Goal: Task Accomplishment & Management: Understand process/instructions

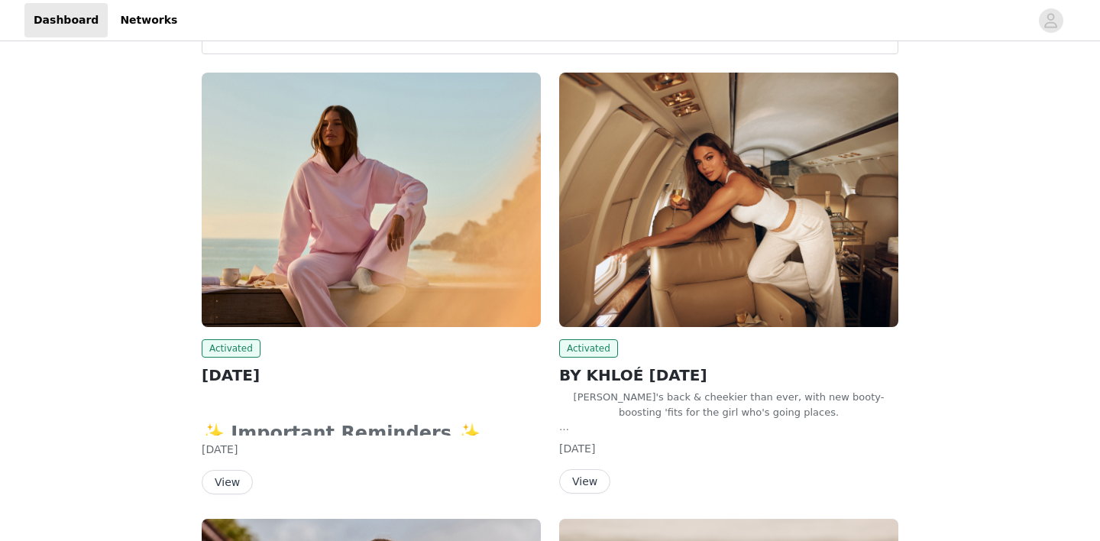
scroll to position [209, 0]
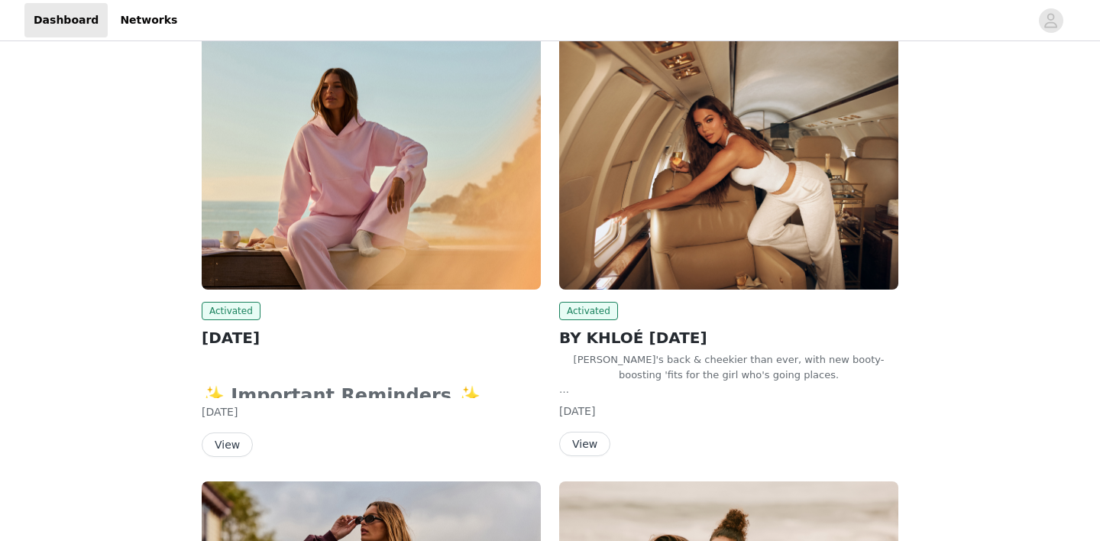
click at [591, 445] on button "View" at bounding box center [584, 444] width 51 height 24
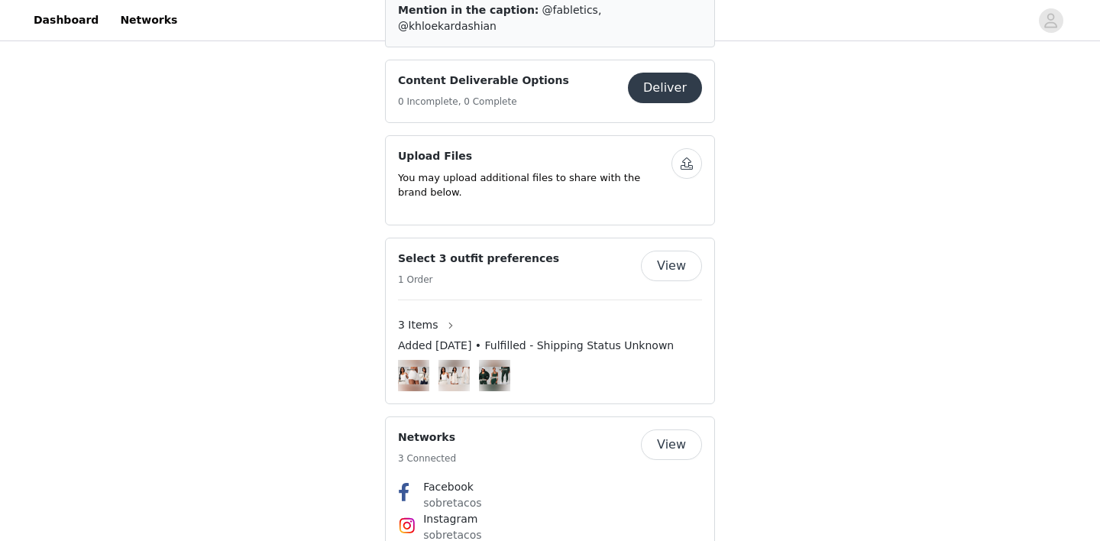
scroll to position [742, 0]
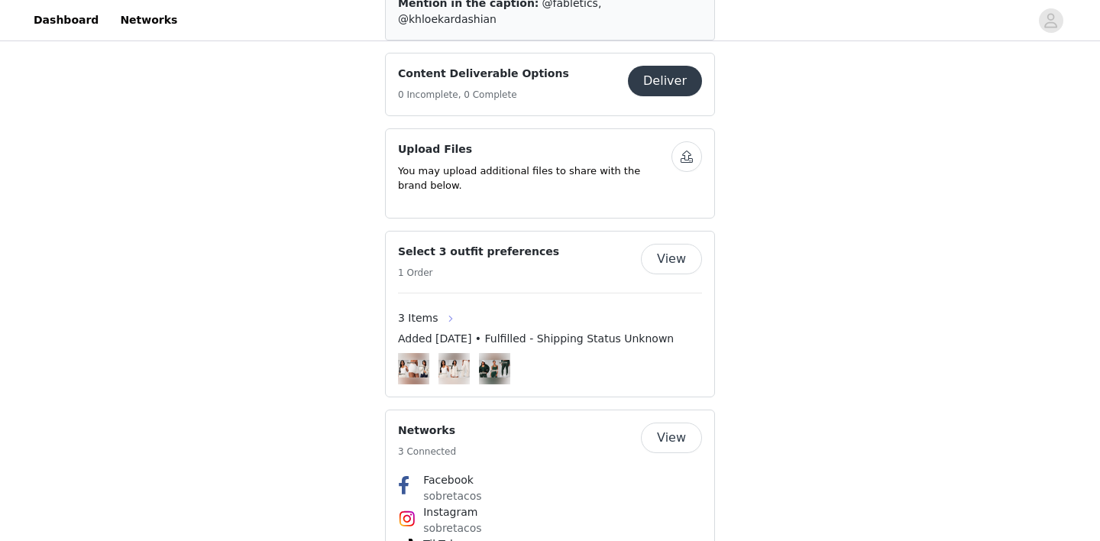
click at [441, 306] on button "button" at bounding box center [451, 318] width 24 height 24
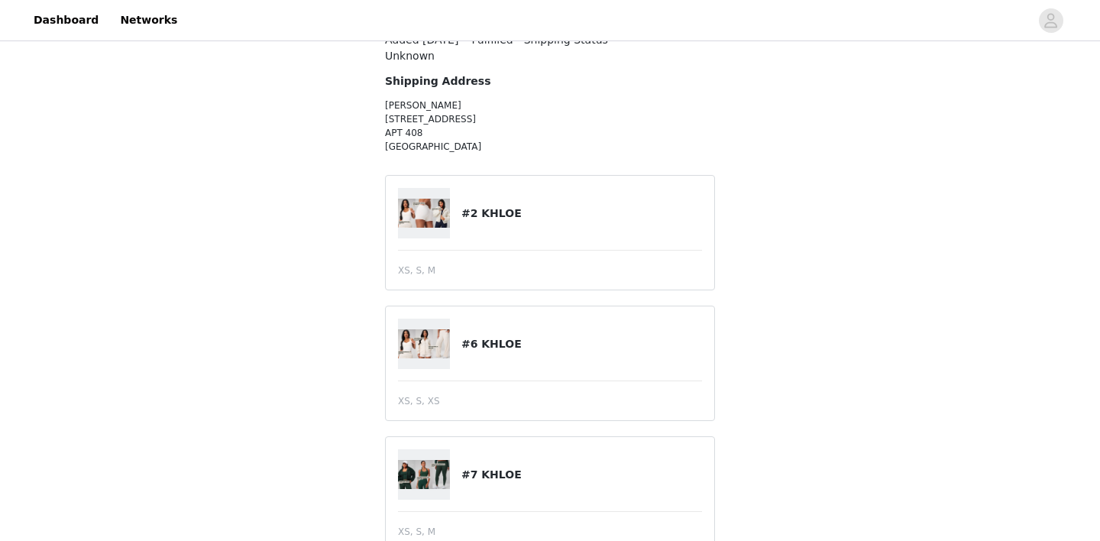
scroll to position [98, 0]
click at [423, 348] on img at bounding box center [424, 344] width 52 height 30
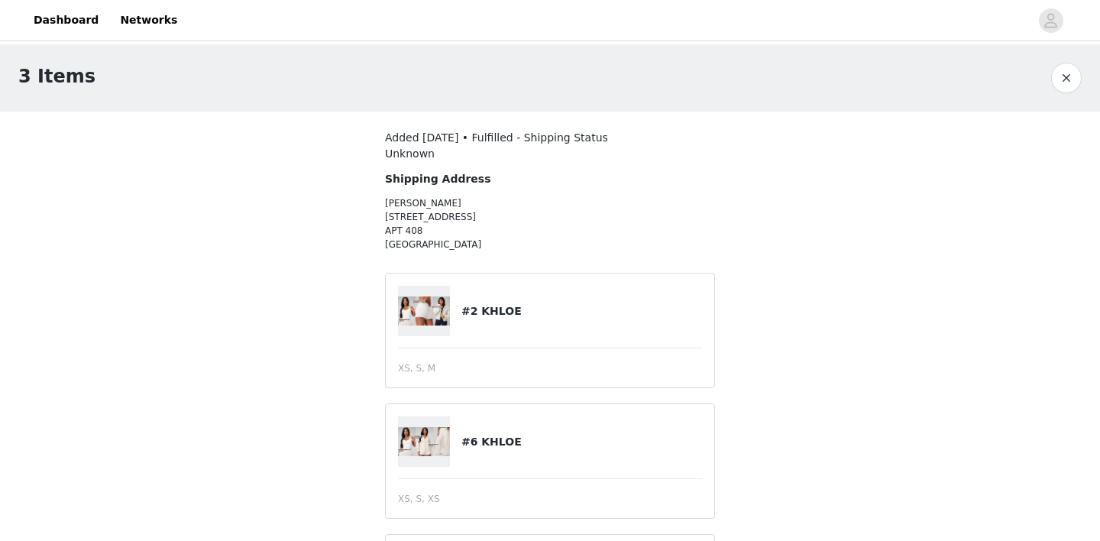
scroll to position [0, 0]
click at [1072, 79] on button "button" at bounding box center [1066, 78] width 31 height 31
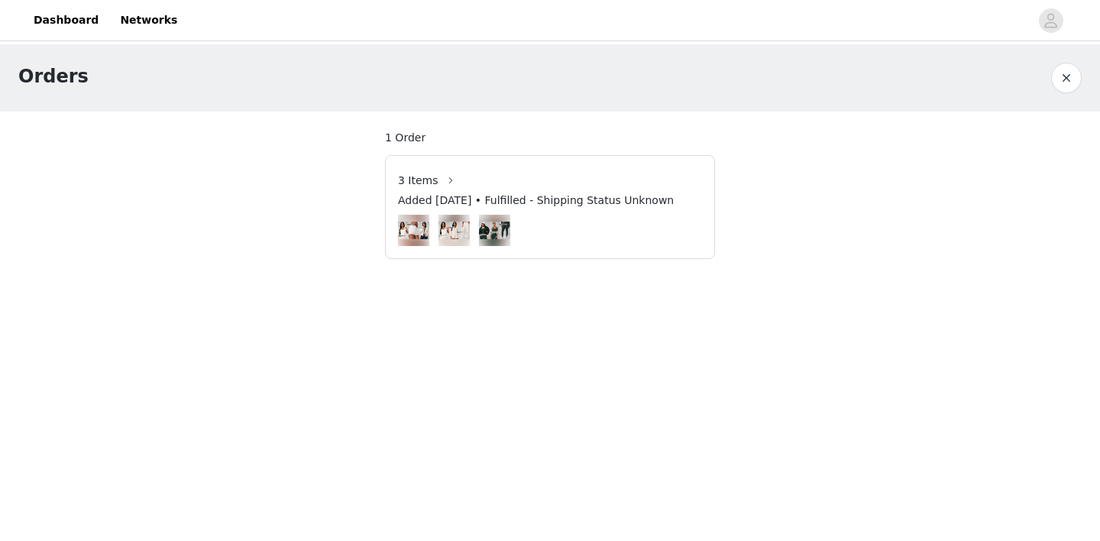
click at [1067, 74] on button "button" at bounding box center [1066, 78] width 31 height 31
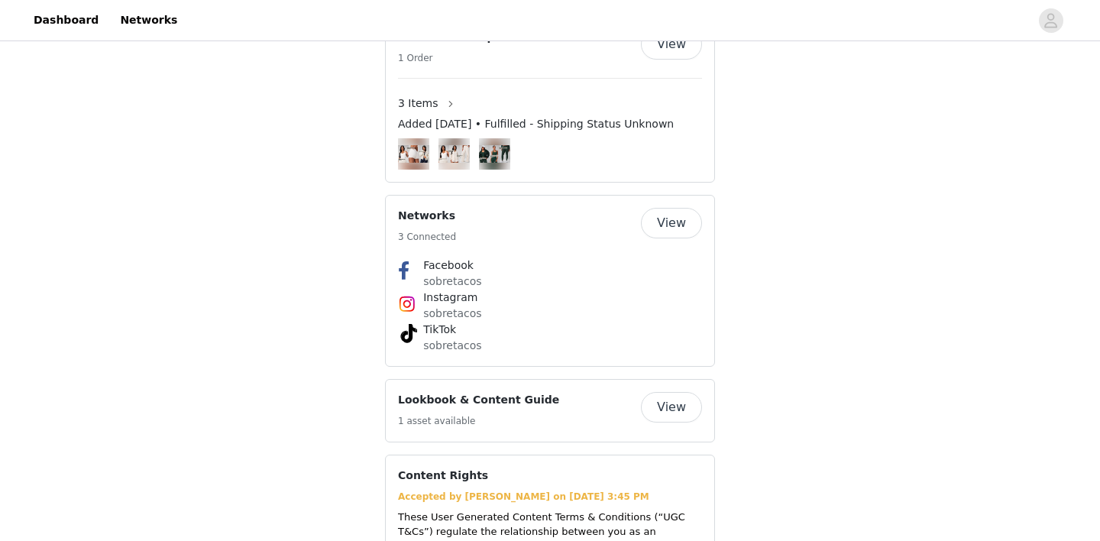
scroll to position [1038, 0]
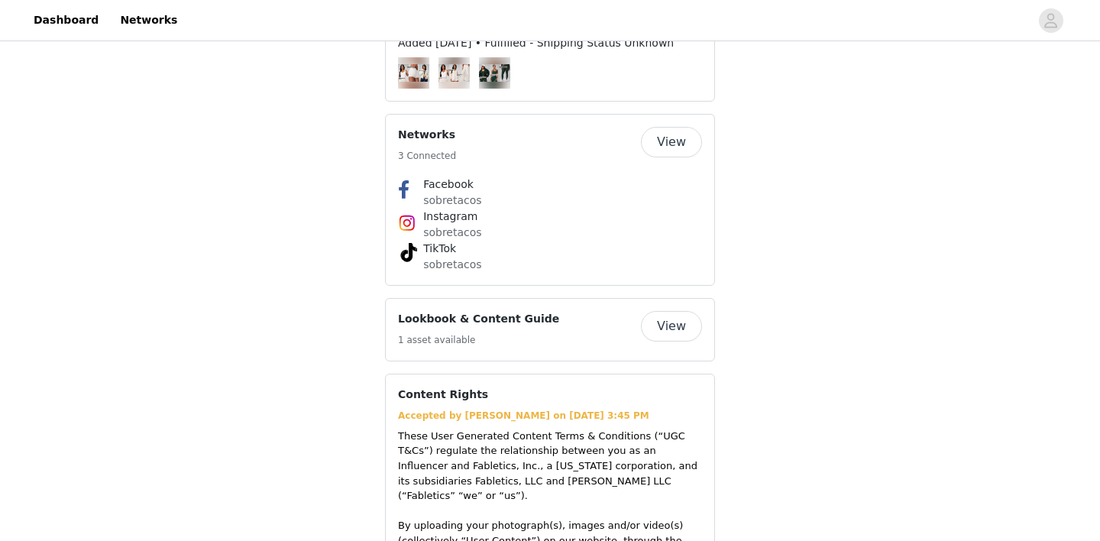
click at [657, 311] on button "View" at bounding box center [671, 326] width 61 height 31
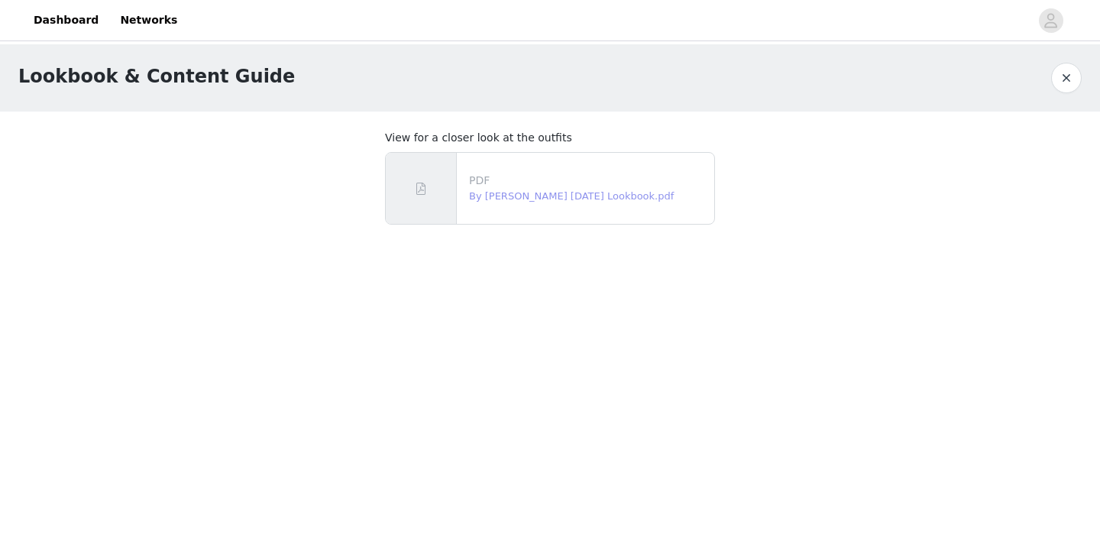
click at [554, 196] on link "By [PERSON_NAME] [DATE] Lookbook.pdf" at bounding box center [571, 195] width 205 height 11
